Goal: Transaction & Acquisition: Purchase product/service

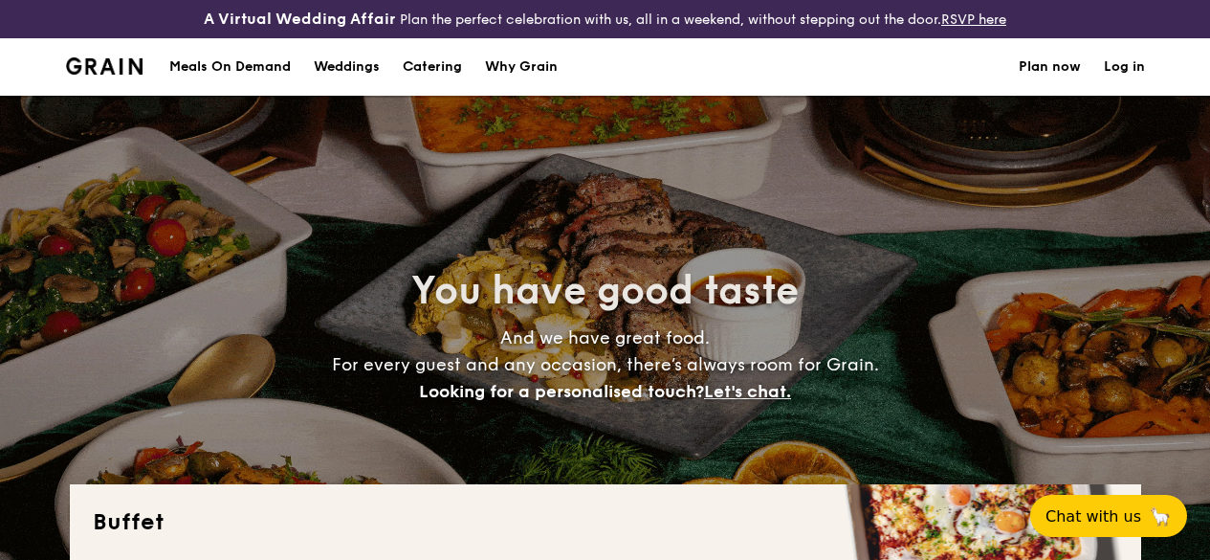
select select
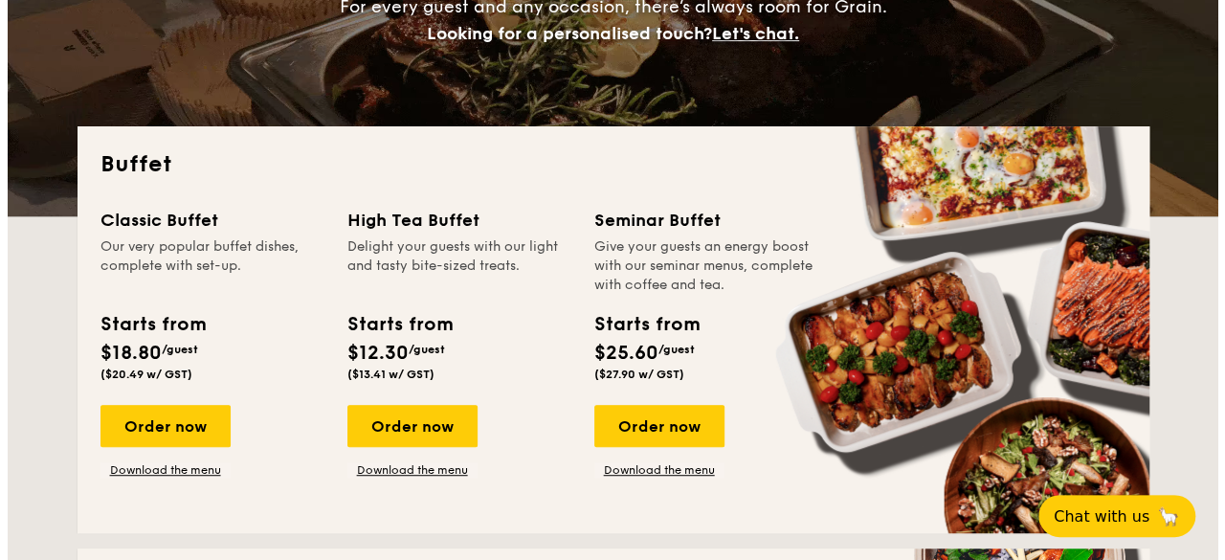
scroll to position [343, 0]
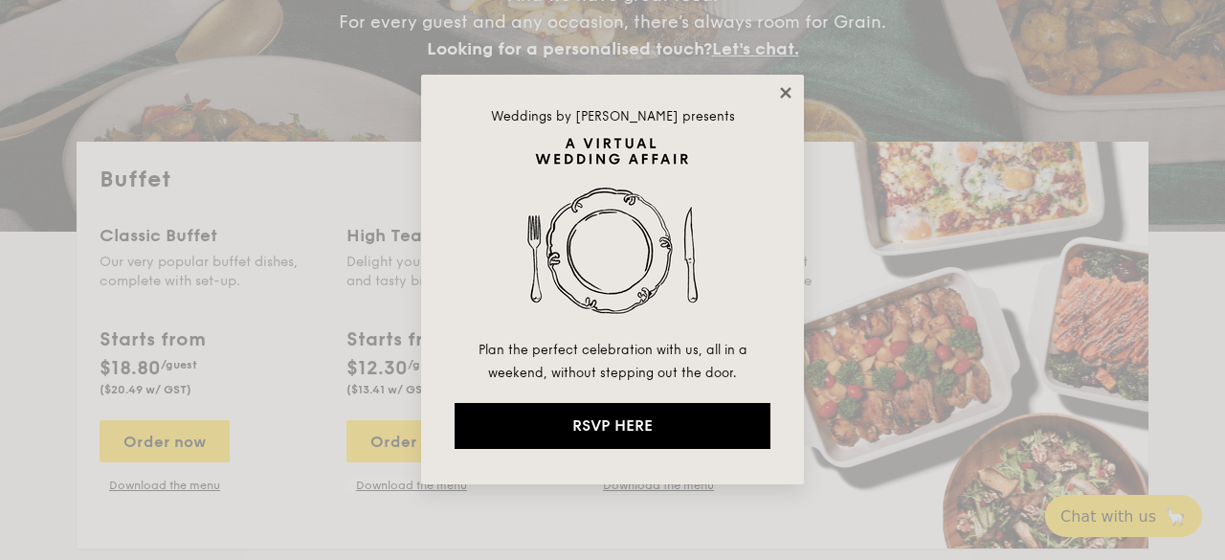
click at [782, 86] on icon at bounding box center [785, 92] width 17 height 17
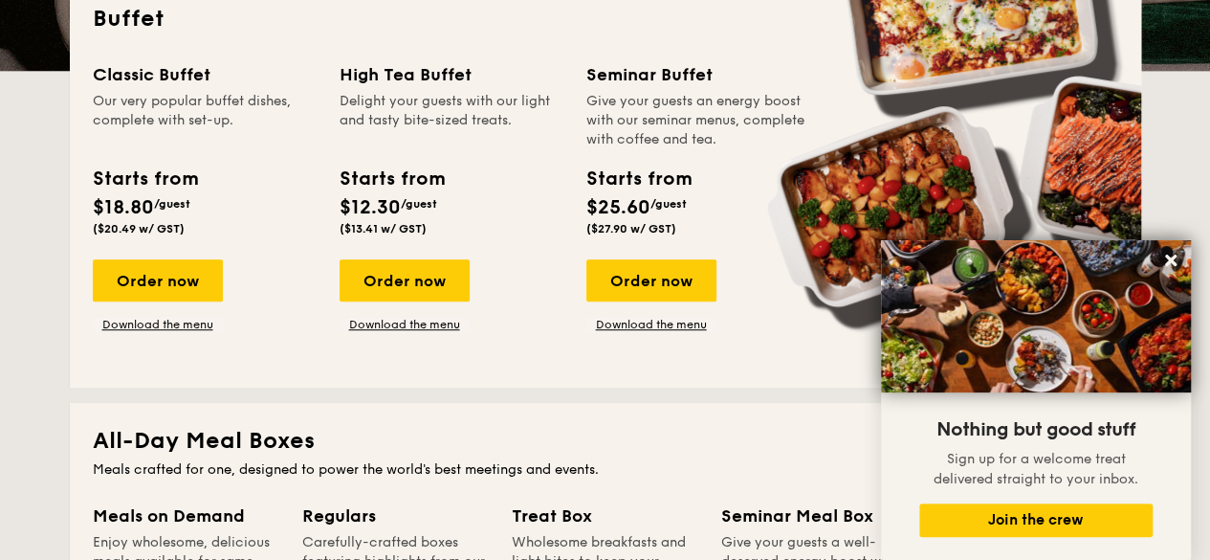
scroll to position [503, 0]
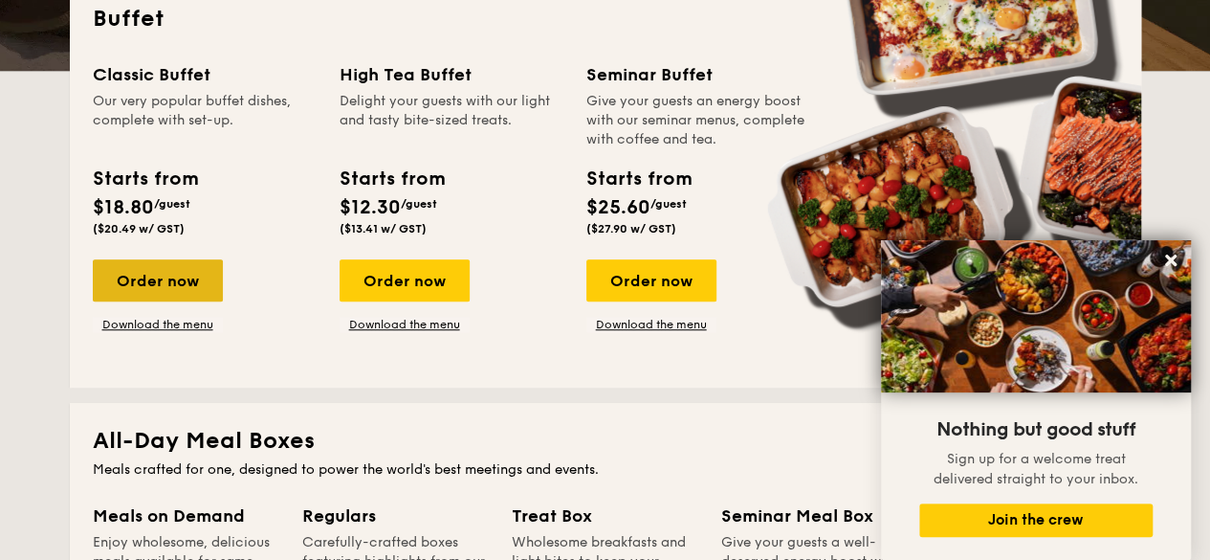
click at [189, 301] on div "Order now" at bounding box center [158, 280] width 130 height 42
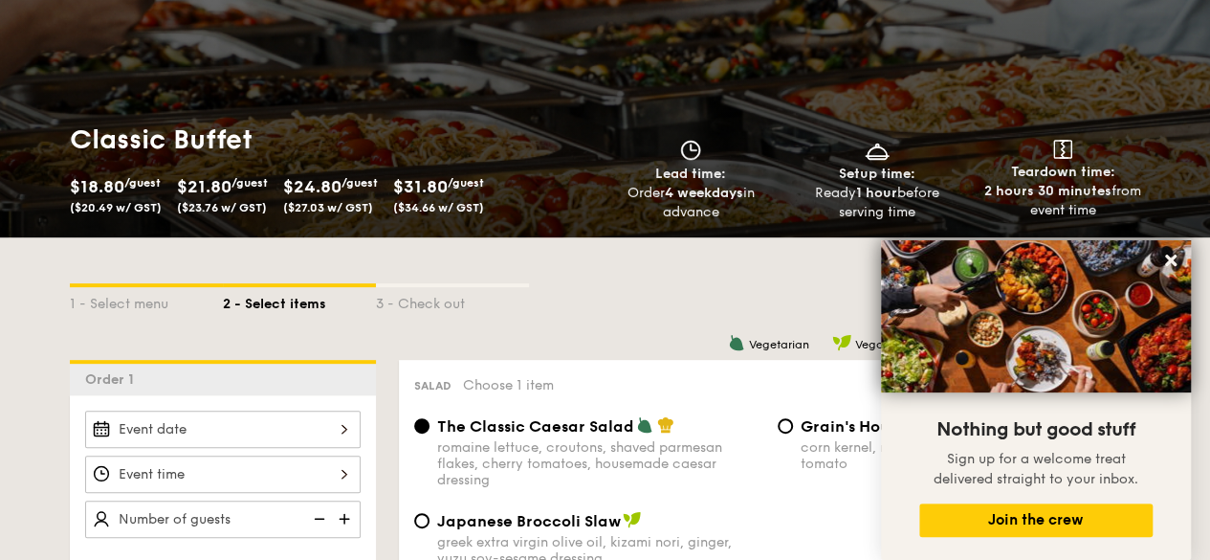
scroll to position [221, 0]
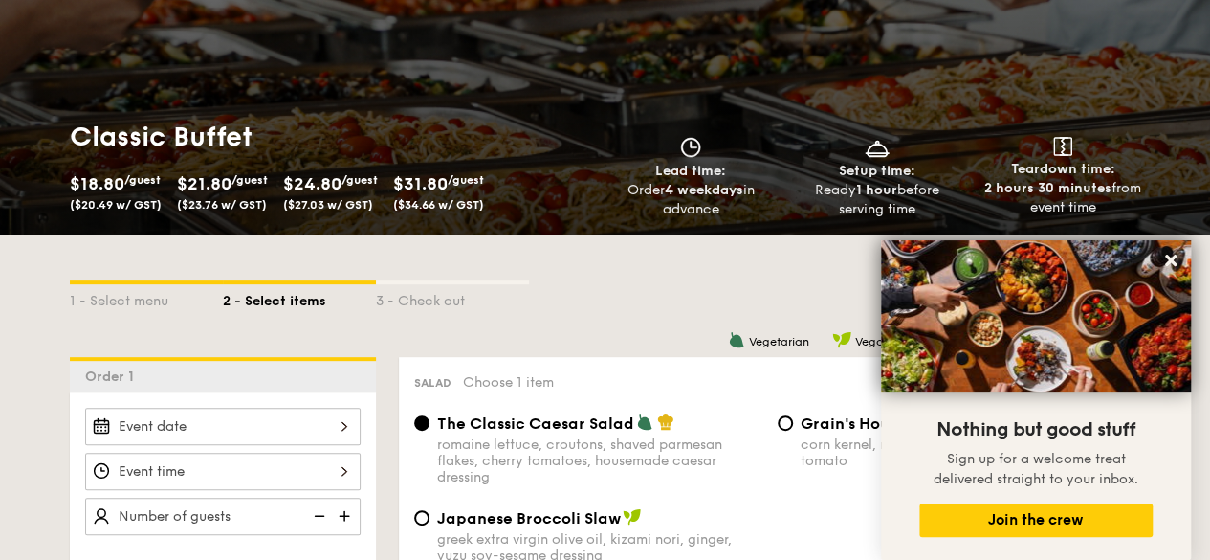
select select
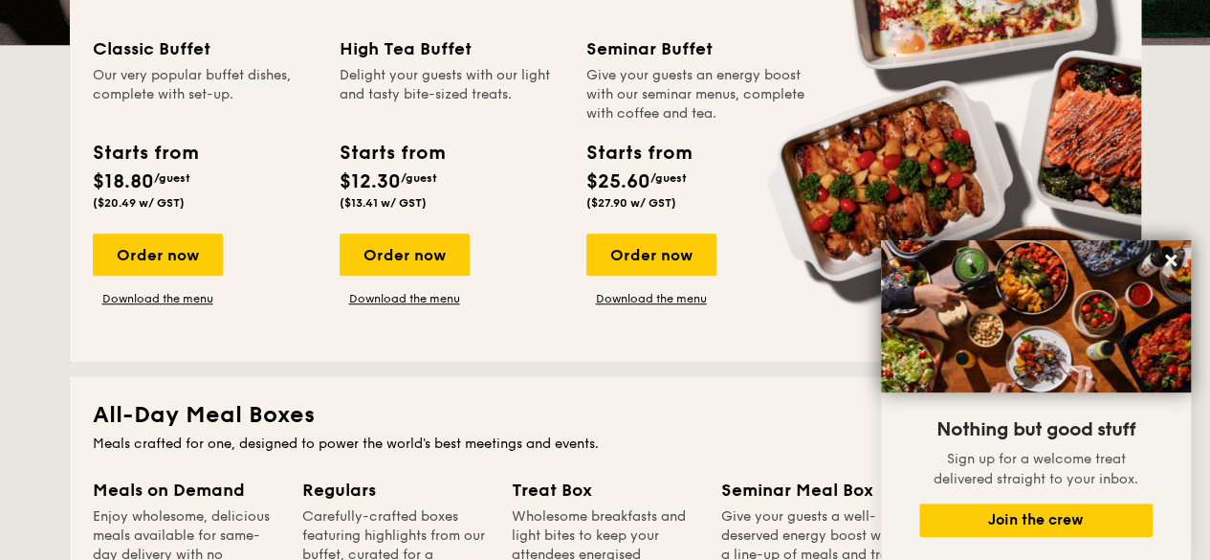
scroll to position [530, 0]
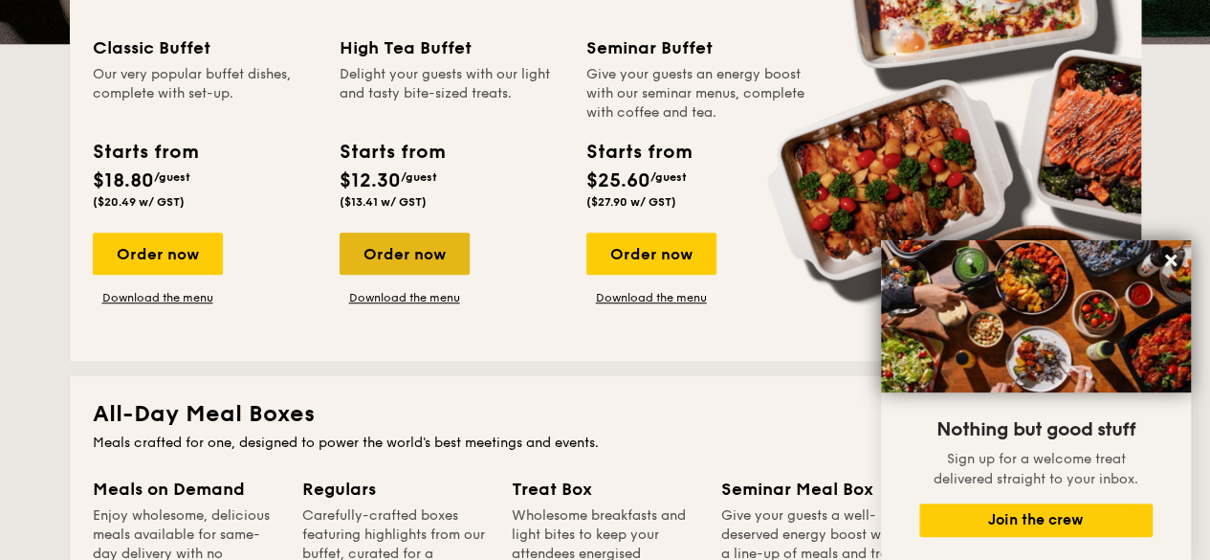
click at [399, 275] on div "Order now" at bounding box center [405, 254] width 130 height 42
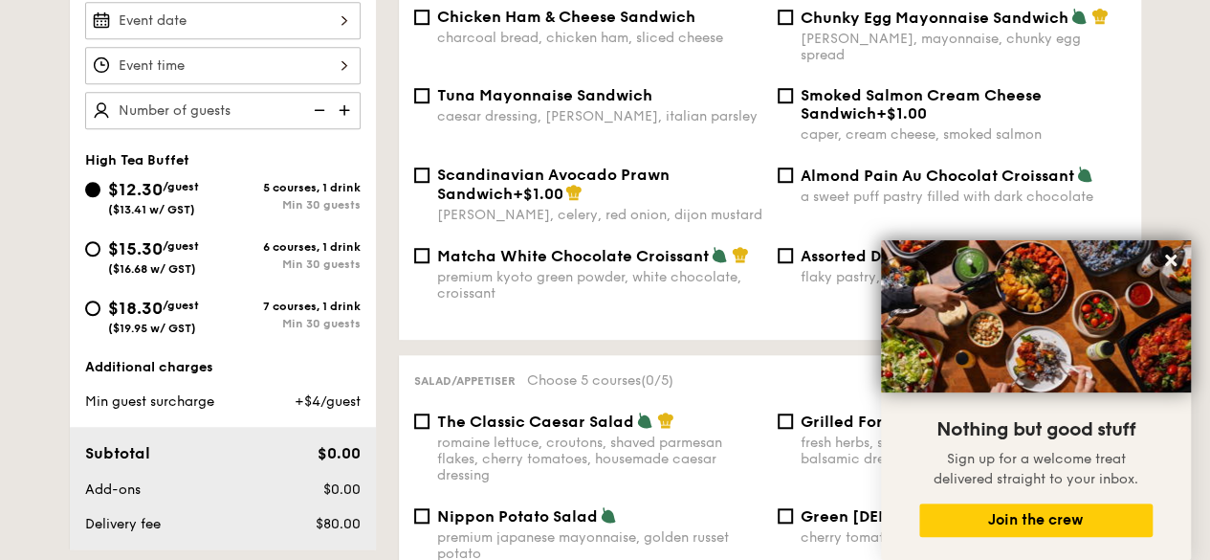
scroll to position [626, 0]
click at [344, 129] on img at bounding box center [346, 111] width 29 height 36
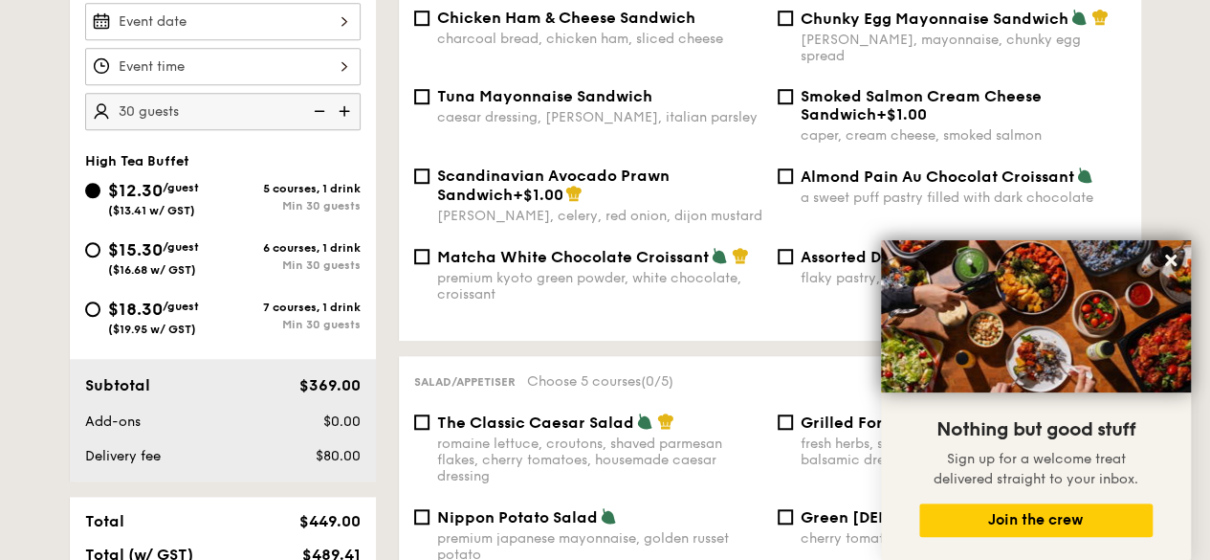
click at [323, 129] on img at bounding box center [317, 111] width 29 height 36
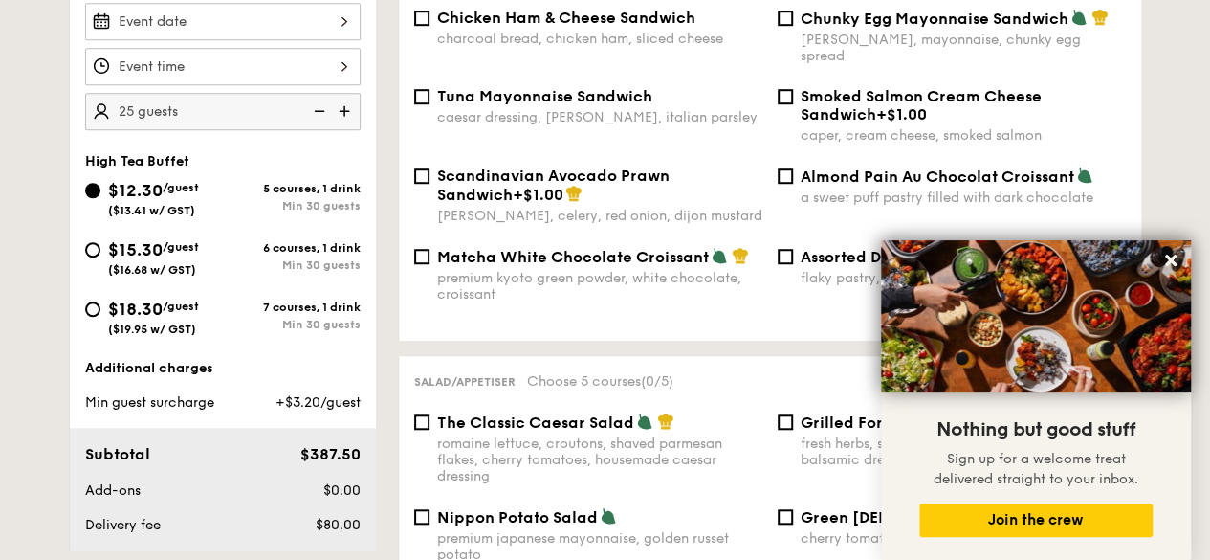
click at [323, 129] on img at bounding box center [317, 111] width 29 height 36
click at [344, 119] on img at bounding box center [346, 111] width 29 height 36
type input "30 guests"
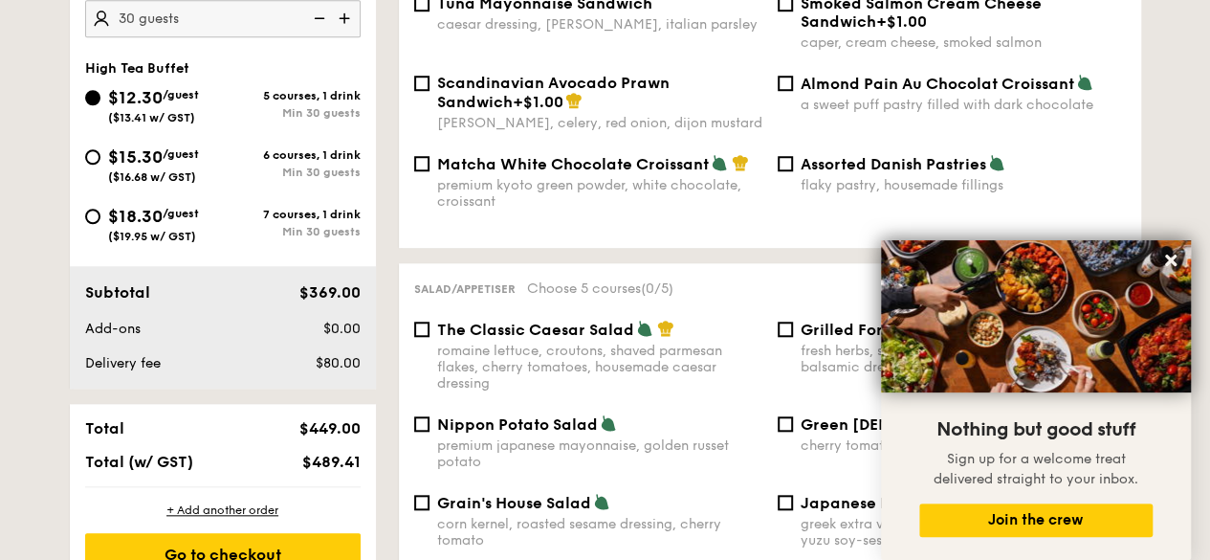
scroll to position [715, 0]
